Goal: Information Seeking & Learning: Learn about a topic

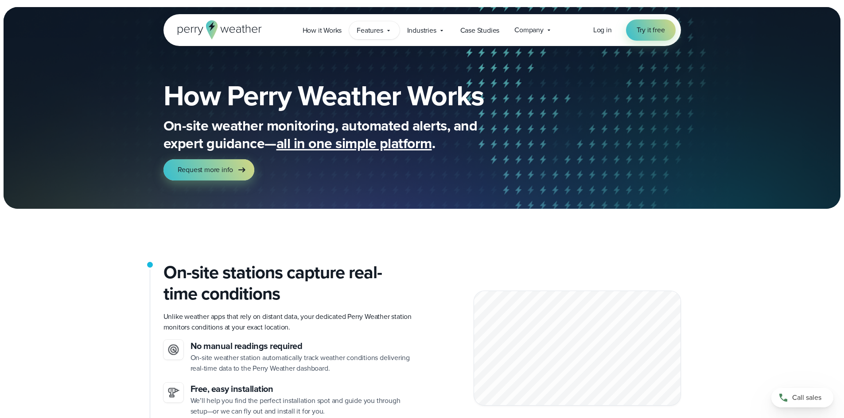
click at [383, 31] on span "Features" at bounding box center [369, 30] width 26 height 11
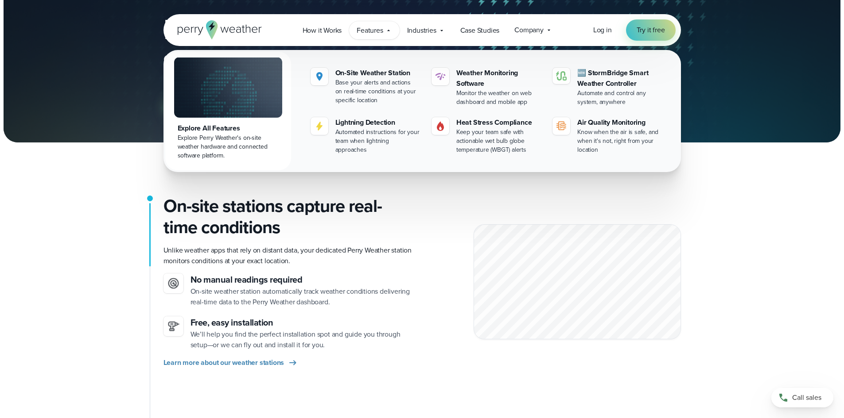
scroll to position [89, 0]
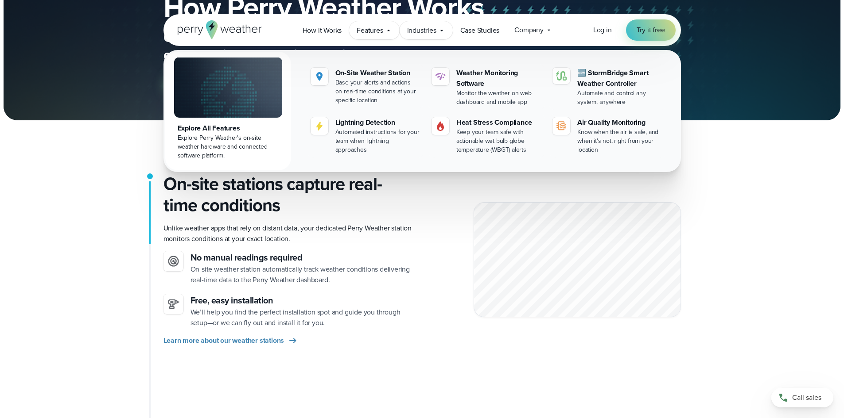
click at [432, 32] on span "Industries" at bounding box center [421, 30] width 29 height 11
